Goal: Check status: Check status

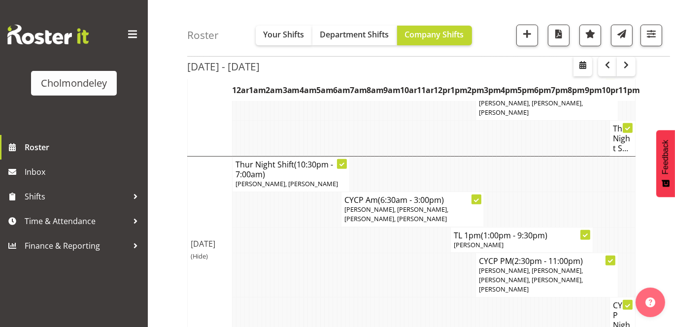
scroll to position [347, 0]
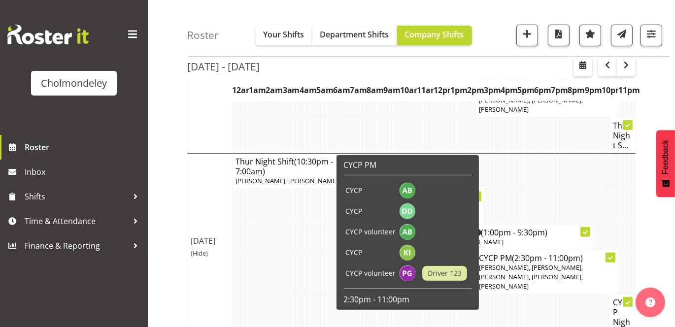
click at [667, 92] on div "[DATE] - [DATE] [DATE] - [DATE] [DATE] Day Week Fortnight Month calendar Month …" at bounding box center [431, 165] width 488 height 843
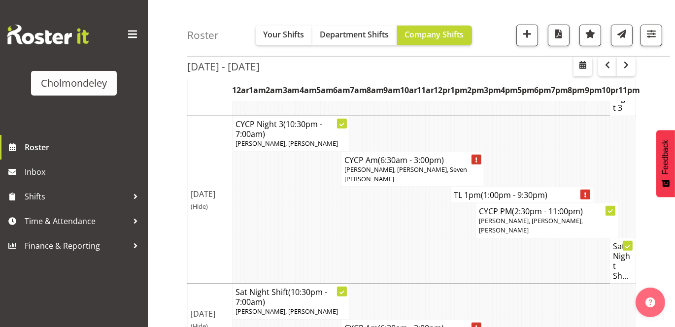
scroll to position [576, 0]
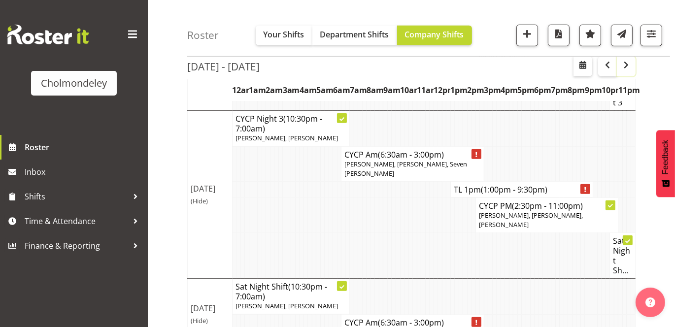
click at [619, 71] on button "button" at bounding box center [626, 67] width 19 height 20
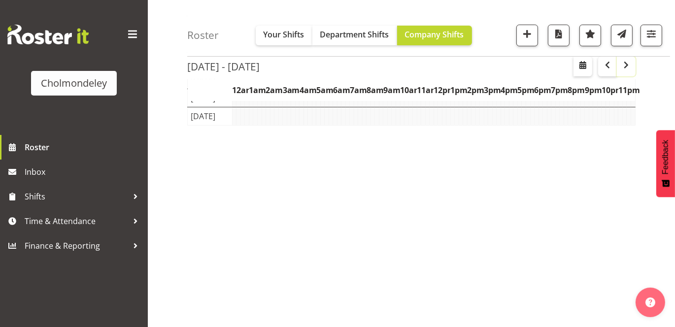
scroll to position [157, 0]
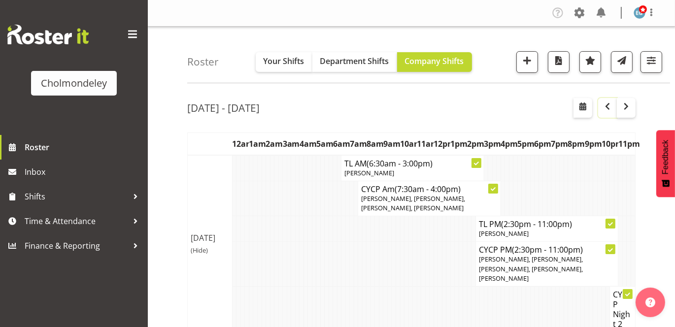
click at [609, 113] on button "button" at bounding box center [607, 108] width 19 height 20
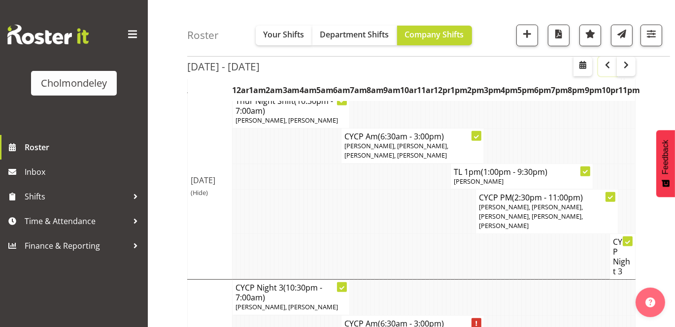
scroll to position [408, 0]
click at [628, 62] on span "button" at bounding box center [626, 65] width 12 height 12
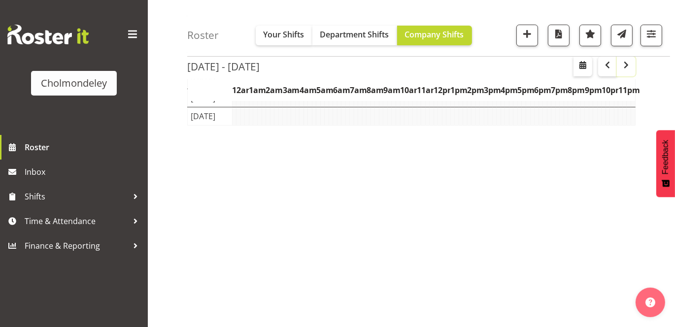
scroll to position [157, 0]
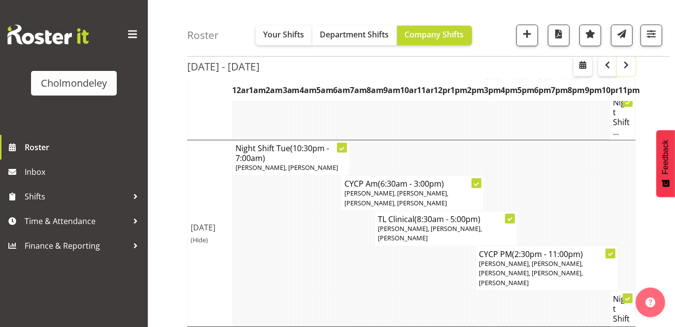
scroll to position [399, 0]
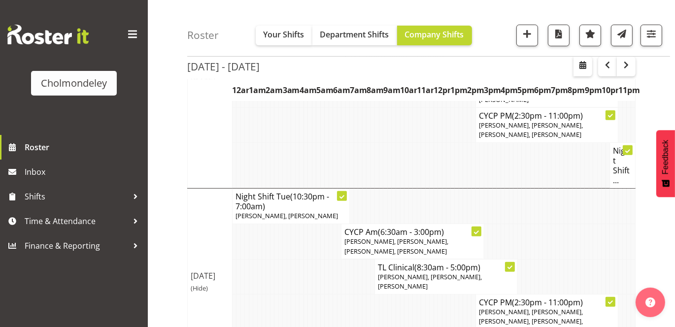
scroll to position [344, 0]
